Goal: Task Accomplishment & Management: Complete application form

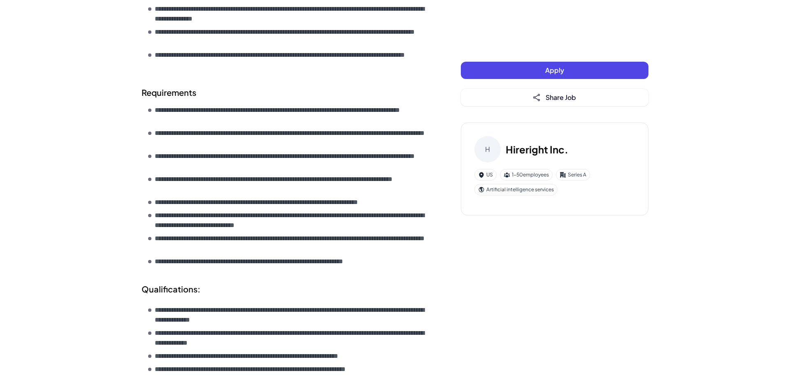
scroll to position [504, 0]
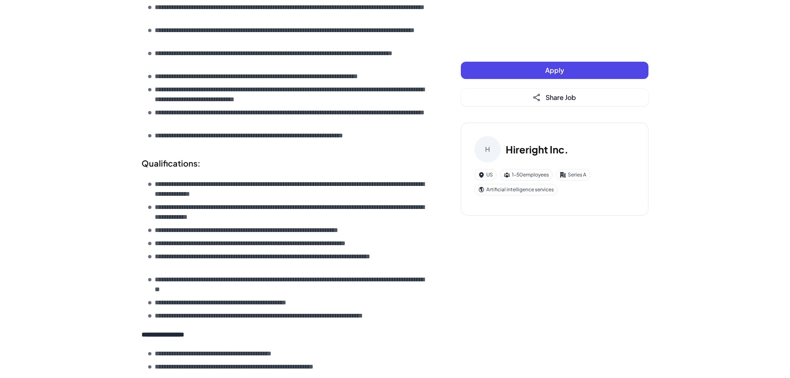
click at [563, 72] on span "Apply" at bounding box center [554, 70] width 19 height 9
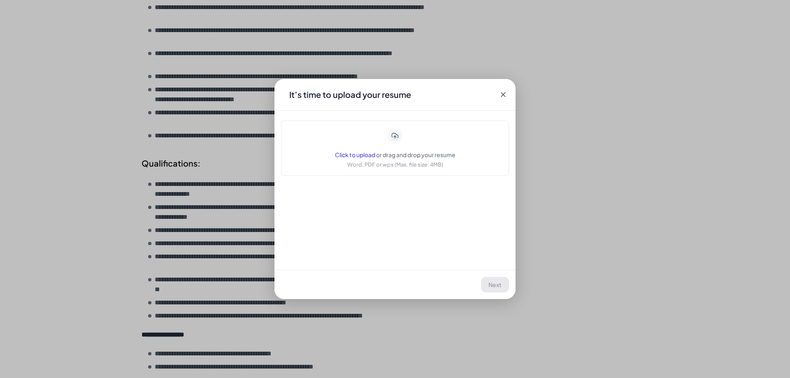
click at [357, 157] on span "Click to upload" at bounding box center [355, 154] width 40 height 7
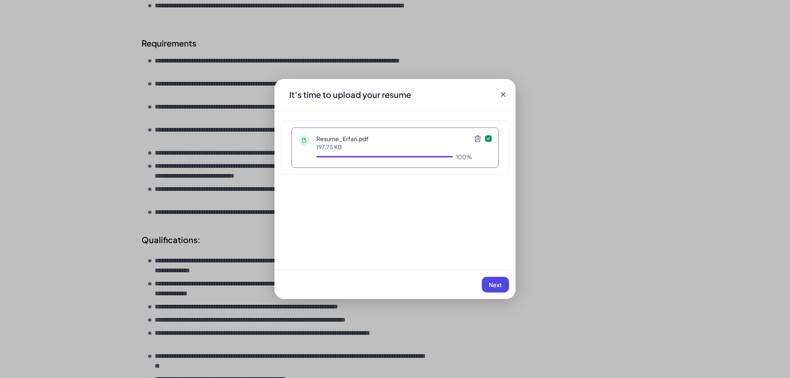
click at [496, 279] on button "Next" at bounding box center [495, 285] width 27 height 16
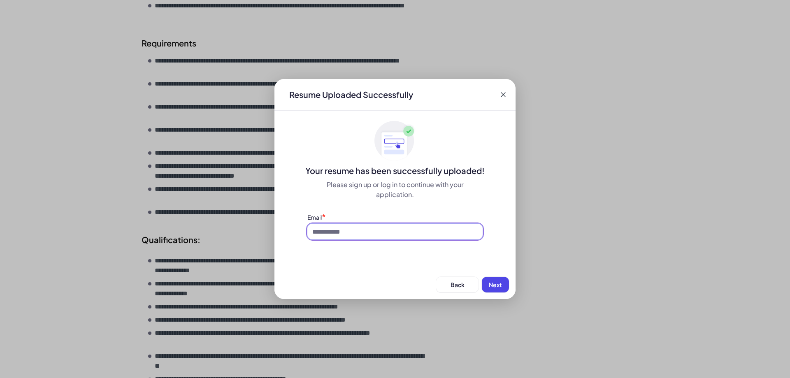
click at [384, 234] on input at bounding box center [394, 232] width 175 height 16
type input "**********"
click at [498, 289] on button "Next" at bounding box center [495, 285] width 27 height 16
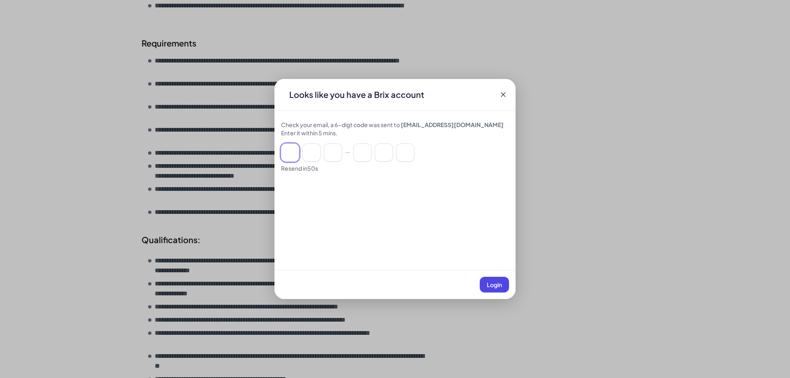
click at [287, 149] on input at bounding box center [290, 153] width 18 height 18
type input "*"
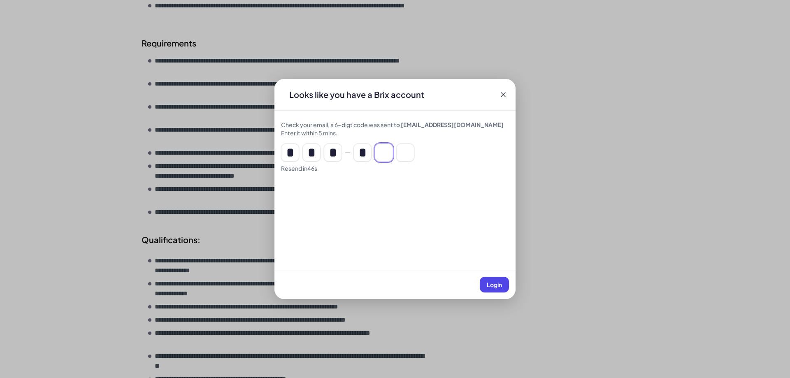
type input "*"
click at [494, 289] on button "Login" at bounding box center [494, 285] width 29 height 16
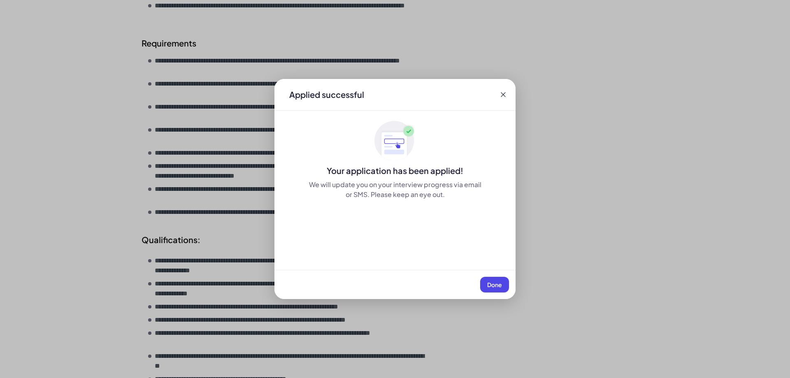
click at [502, 286] on button "Done" at bounding box center [494, 285] width 29 height 16
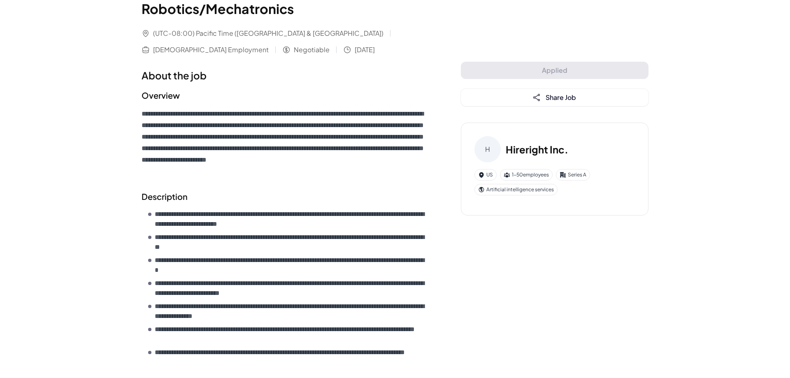
scroll to position [0, 0]
